Goal: Information Seeking & Learning: Learn about a topic

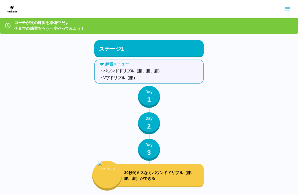
click at [139, 0] on div at bounding box center [149, 9] width 298 height 18
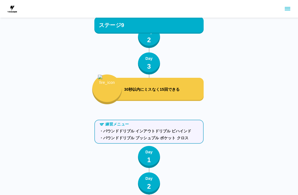
scroll to position [3461, 0]
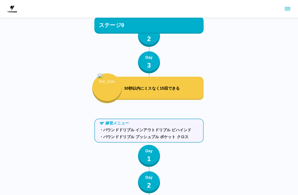
click at [148, 162] on p "1" at bounding box center [149, 159] width 4 height 10
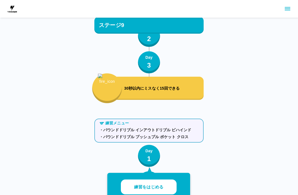
scroll to position [3461, 0]
click at [174, 183] on button "練習をはじめる" at bounding box center [149, 187] width 56 height 15
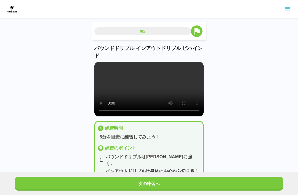
click at [147, 96] on video at bounding box center [148, 89] width 109 height 55
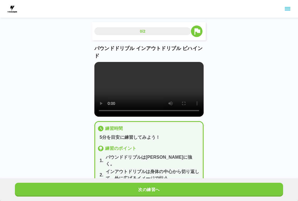
click at [98, 67] on video at bounding box center [148, 89] width 109 height 55
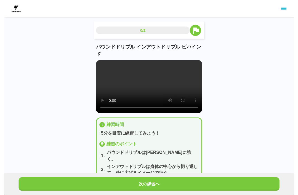
scroll to position [6, 0]
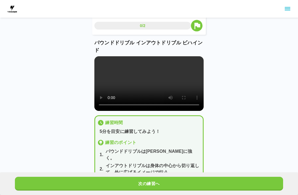
click at [159, 184] on button "次の練習へ" at bounding box center [149, 184] width 268 height 14
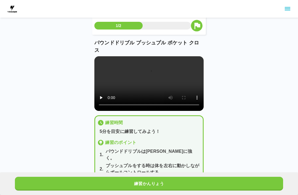
scroll to position [0, 0]
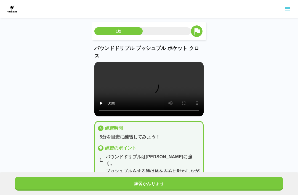
click at [237, 179] on button "練習かんりょう" at bounding box center [149, 184] width 268 height 14
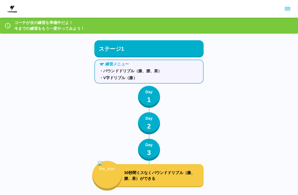
click at [10, 8] on img at bounding box center [12, 8] width 11 height 11
click at [14, 10] on img at bounding box center [12, 8] width 11 height 11
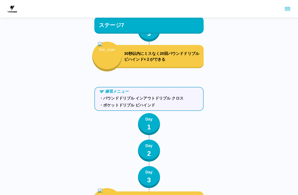
scroll to position [2865, 0]
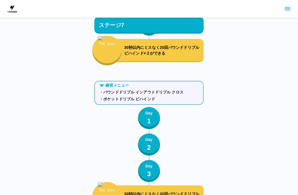
click at [198, 92] on p "・パウンドドリブル インアウトドリブル クロス" at bounding box center [148, 92] width 99 height 6
click at [154, 118] on button "Day 1" at bounding box center [149, 118] width 22 height 22
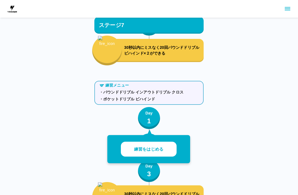
click at [154, 147] on p "練習をはじめる" at bounding box center [148, 149] width 29 height 6
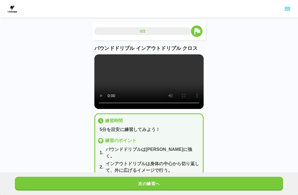
click at [152, 89] on video at bounding box center [148, 81] width 109 height 55
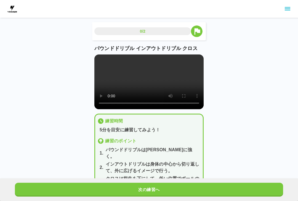
click at [99, 61] on video at bounding box center [148, 81] width 109 height 55
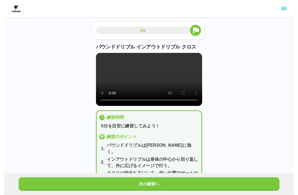
scroll to position [6, 0]
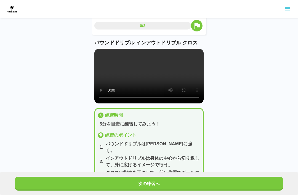
click at [230, 173] on div "次の練習へ" at bounding box center [149, 184] width 298 height 23
click at [237, 179] on button "次の練習へ" at bounding box center [149, 184] width 268 height 14
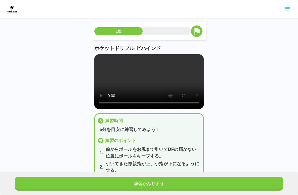
click at [222, 187] on button "練習かんりょう" at bounding box center [149, 184] width 268 height 14
